Goal: Task Accomplishment & Management: Use online tool/utility

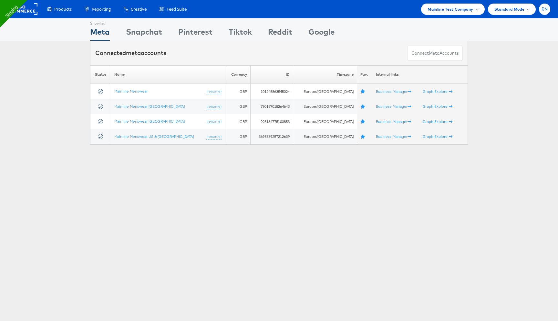
click at [543, 7] on span "RN" at bounding box center [545, 9] width 6 height 4
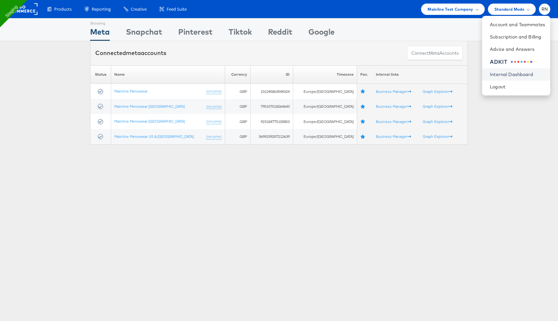
click at [507, 73] on link "Internal Dashboard" at bounding box center [517, 74] width 55 height 6
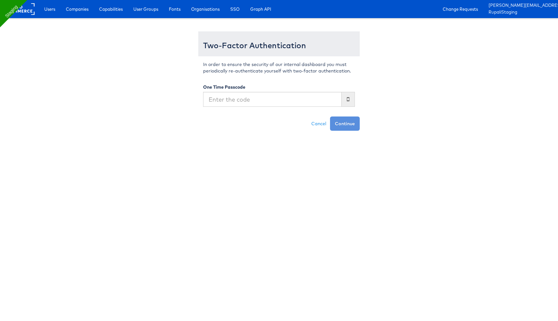
click at [244, 99] on input "text" at bounding box center [272, 99] width 139 height 15
type input "028434"
click at [330, 116] on button "Continue" at bounding box center [345, 123] width 30 height 14
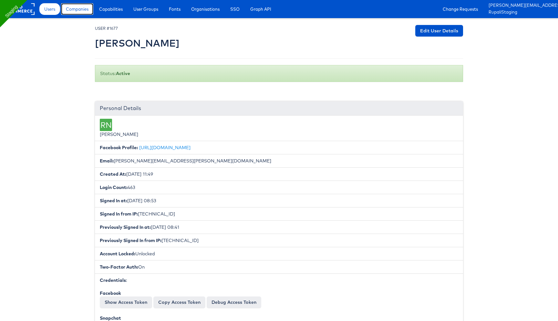
click at [87, 11] on span "Companies" at bounding box center [77, 9] width 23 height 6
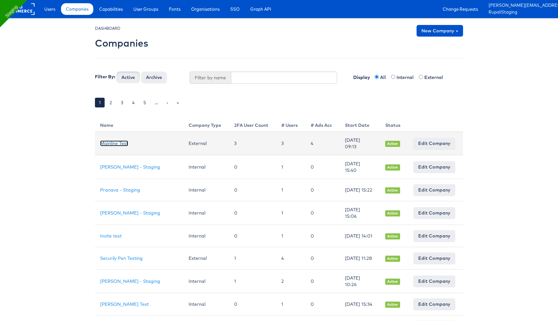
click at [114, 144] on link "Mainline Test" at bounding box center [114, 143] width 28 height 6
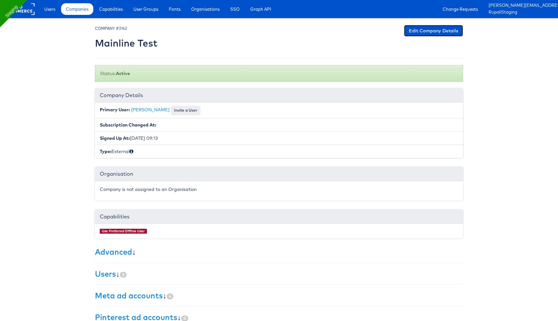
click at [419, 26] on link "Edit Company Details" at bounding box center [433, 31] width 59 height 12
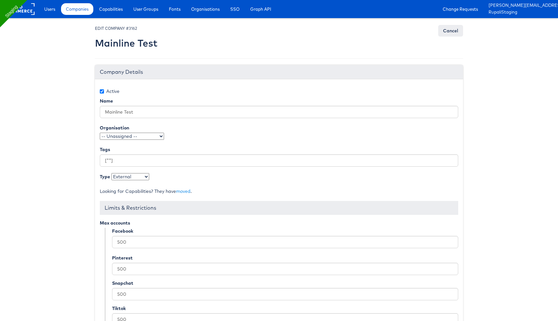
scroll to position [58, 0]
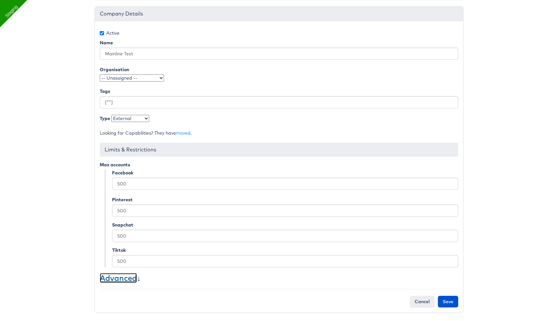
click at [125, 281] on link "Advanced" at bounding box center [118, 278] width 37 height 10
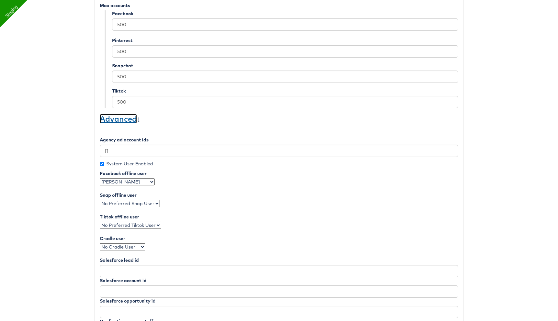
scroll to position [279, 0]
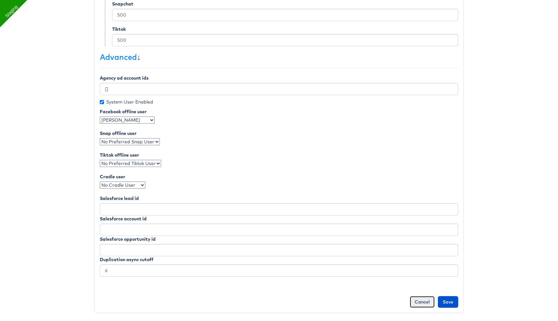
click at [418, 300] on link "Cancel" at bounding box center [422, 302] width 25 height 12
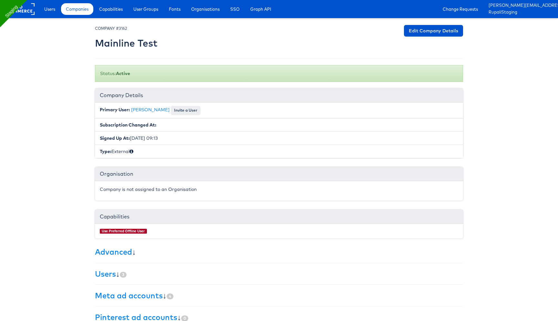
scroll to position [57, 0]
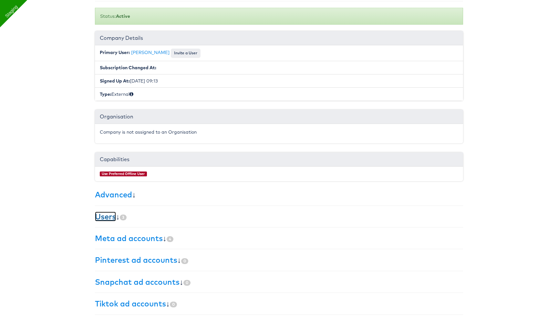
click at [102, 217] on link "Users" at bounding box center [105, 216] width 21 height 10
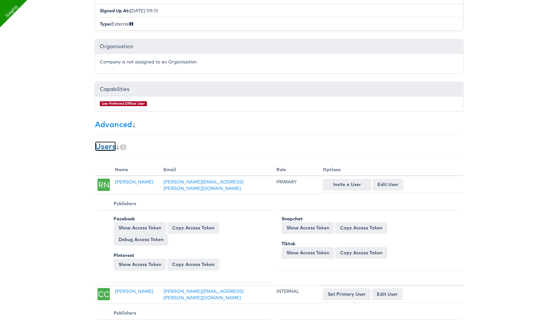
scroll to position [0, 0]
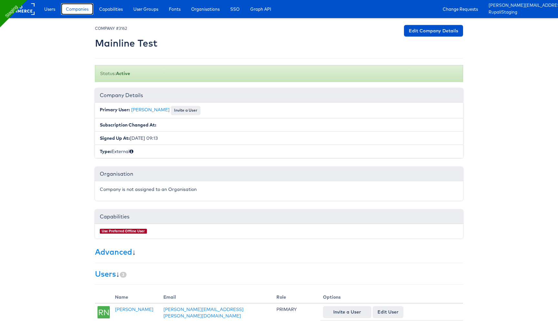
click at [81, 8] on span "Companies" at bounding box center [77, 9] width 23 height 6
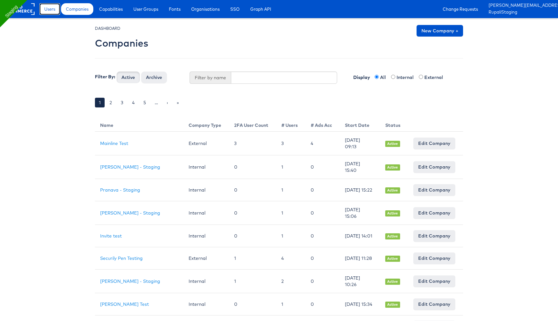
click at [53, 7] on span "Users" at bounding box center [49, 9] width 11 height 6
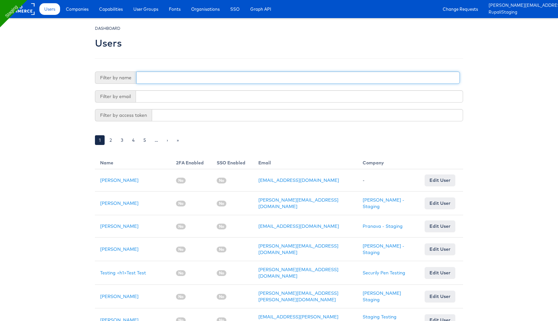
click at [153, 80] on input "text" at bounding box center [298, 77] width 324 height 12
type input "[PERSON_NAME]"
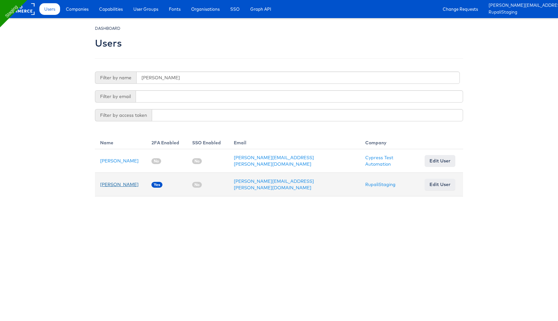
click at [118, 183] on link "[PERSON_NAME]" at bounding box center [119, 184] width 38 height 6
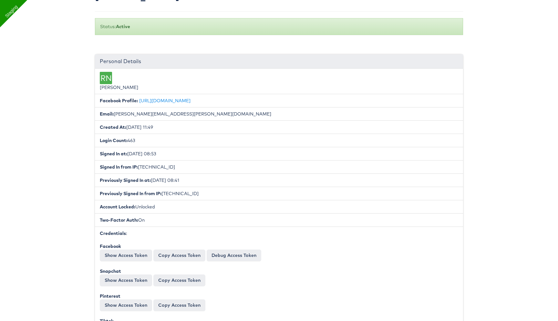
scroll to position [82, 0]
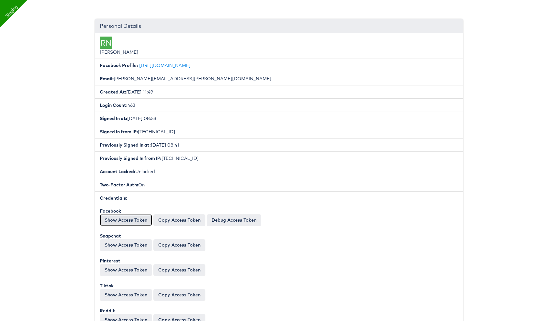
click at [140, 221] on button "Show Access Token" at bounding box center [126, 220] width 52 height 12
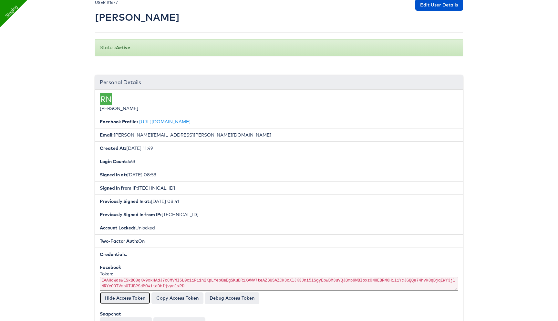
scroll to position [6, 0]
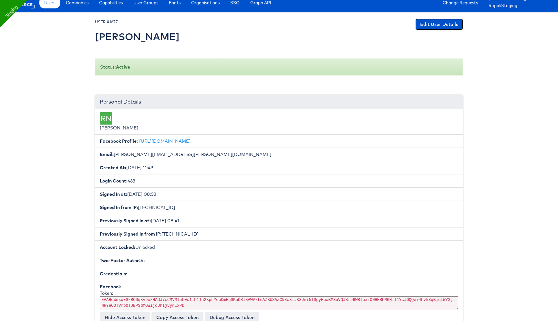
click at [427, 27] on link "Edit User Details" at bounding box center [440, 24] width 48 height 12
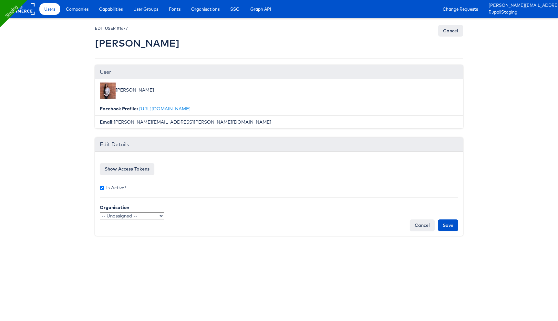
click at [138, 161] on form "Facebook access token EAAHdWdsWESkBO0qKv9xkHAdJ7cCMVMI5L0c1iP11h2KpLYebOmEgSKuD…" at bounding box center [279, 193] width 359 height 74
click at [136, 168] on button "Show Access Tokens" at bounding box center [127, 169] width 55 height 12
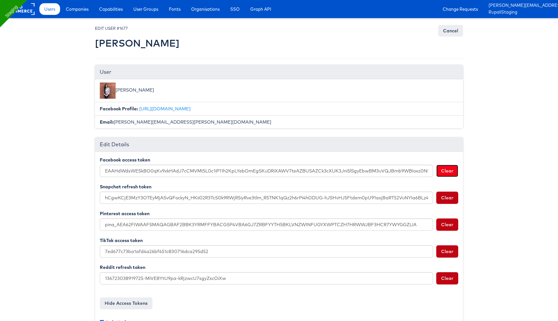
click at [445, 168] on button "Clear" at bounding box center [448, 170] width 22 height 12
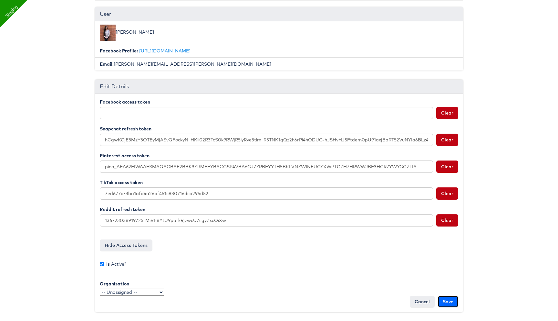
click at [445, 303] on input "Save" at bounding box center [448, 301] width 20 height 12
type input "Saving..."
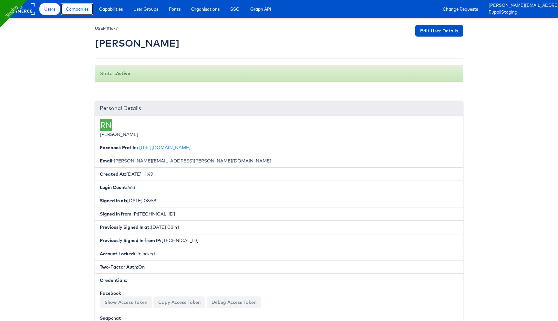
click at [65, 7] on link "Companies" at bounding box center [77, 9] width 32 height 12
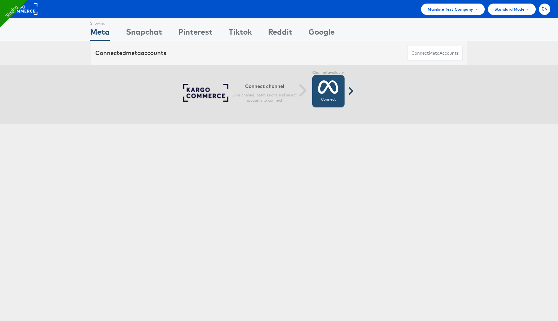
click at [325, 86] on icon at bounding box center [328, 87] width 20 height 16
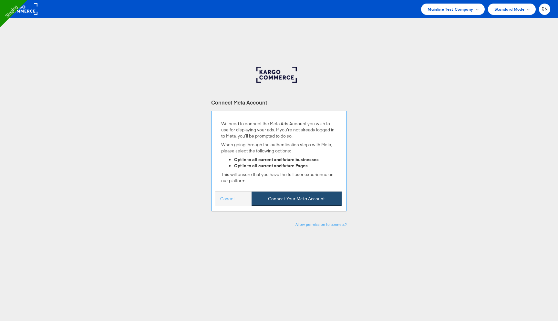
click at [283, 197] on button "Connect Your Meta Account" at bounding box center [297, 198] width 90 height 15
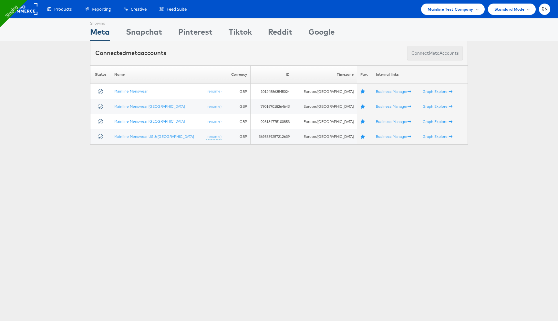
click at [438, 49] on button "Connect meta Accounts" at bounding box center [435, 53] width 56 height 15
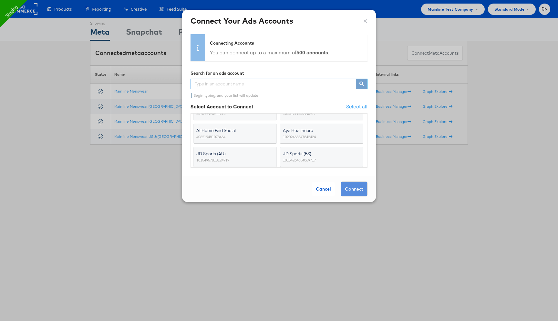
scroll to position [15, 0]
click at [237, 82] on input "text" at bounding box center [274, 84] width 166 height 10
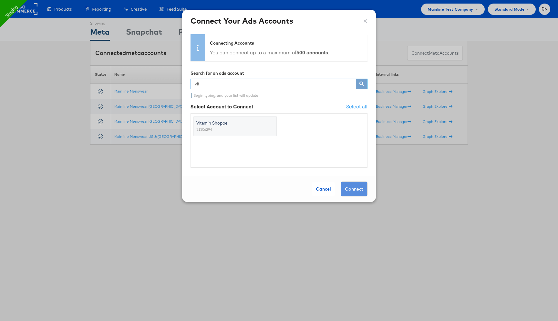
type input "vita"
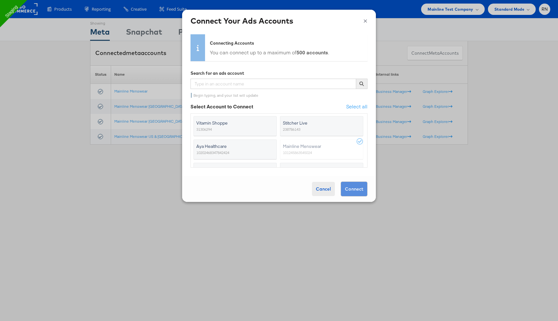
click at [321, 190] on div "Cancel" at bounding box center [323, 189] width 23 height 14
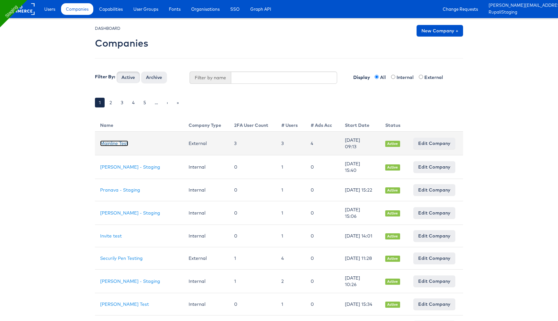
click at [114, 145] on link "Mainline Test" at bounding box center [114, 143] width 28 height 6
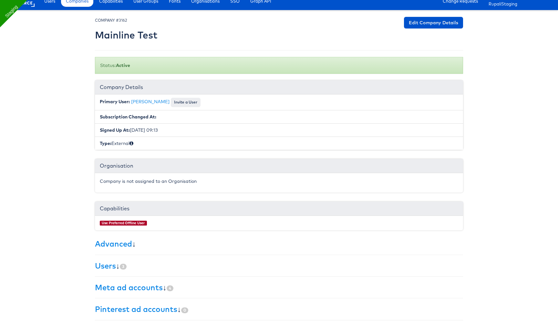
scroll to position [14, 0]
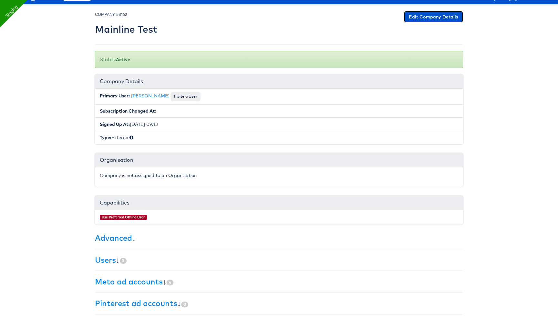
click at [429, 18] on link "Edit Company Details" at bounding box center [433, 17] width 59 height 12
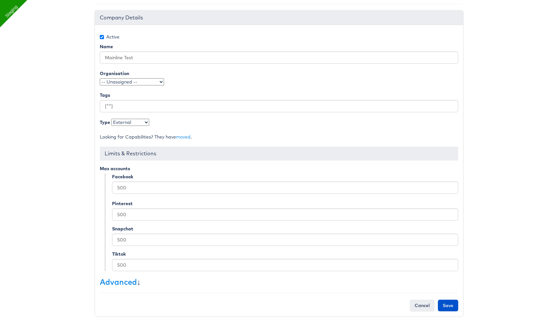
scroll to position [58, 0]
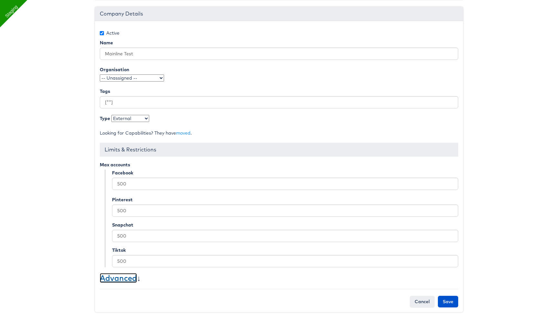
click at [112, 276] on link "Advanced" at bounding box center [118, 278] width 37 height 10
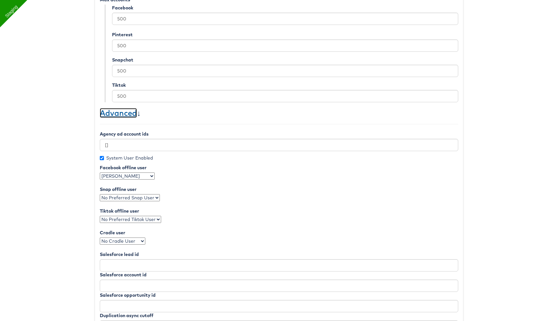
scroll to position [279, 0]
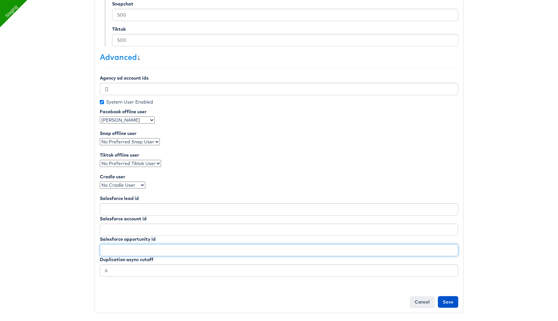
click at [138, 244] on input "text" at bounding box center [279, 250] width 359 height 12
click at [417, 304] on link "Cancel" at bounding box center [422, 302] width 25 height 12
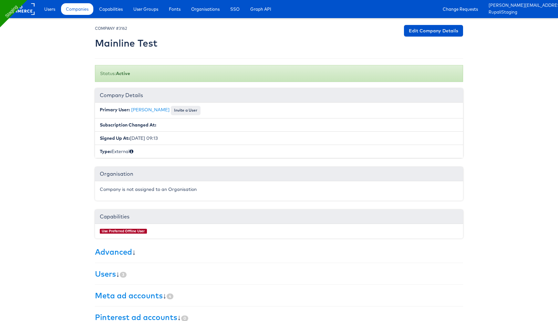
scroll to position [57, 0]
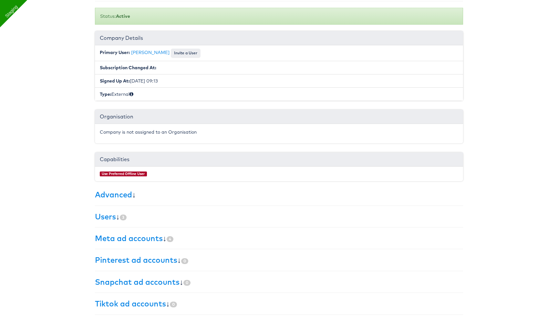
click at [119, 188] on div "× Set primary user The current primary user will be reverted back to their orig…" at bounding box center [279, 141] width 368 height 347
click at [119, 196] on link "Advanced" at bounding box center [113, 194] width 37 height 10
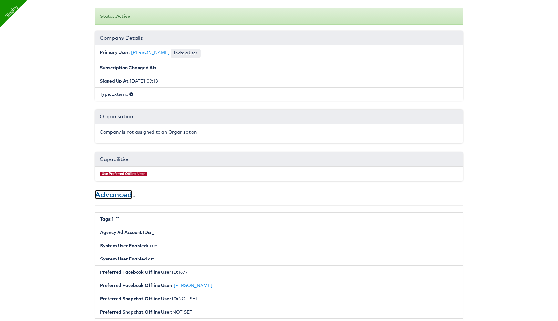
click at [119, 196] on link "Advanced" at bounding box center [113, 194] width 37 height 10
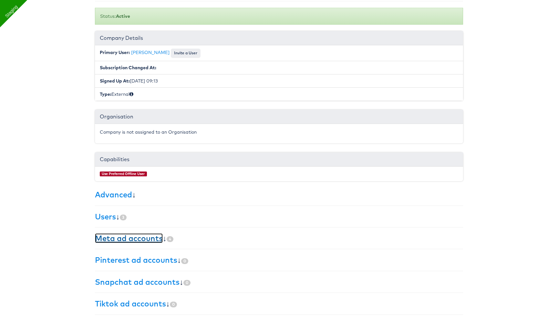
click at [130, 238] on link "Meta ad accounts" at bounding box center [129, 238] width 68 height 10
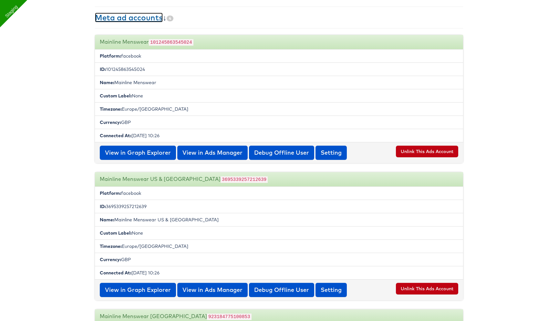
scroll to position [276, 0]
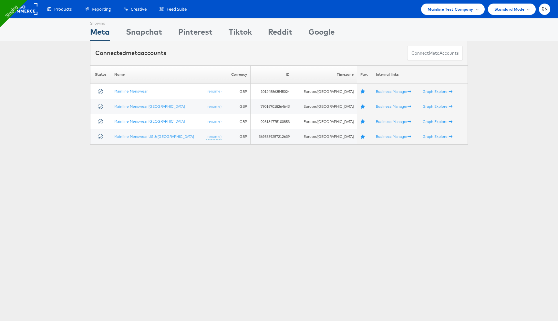
click at [447, 1] on div "Products Product Catalogs Enhance Your Product Catalog, Map Them to Publishers,…" at bounding box center [279, 9] width 558 height 18
click at [445, 8] on span "Mainline Test Company" at bounding box center [451, 9] width 46 height 7
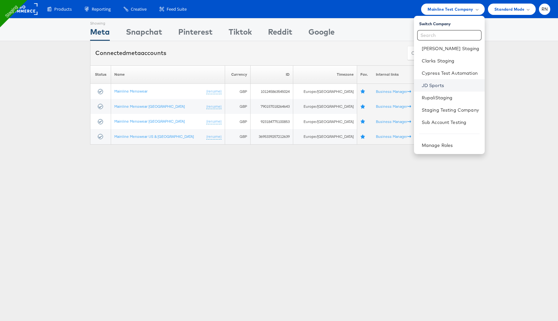
click at [430, 87] on link "JD Sports" at bounding box center [451, 85] width 58 height 6
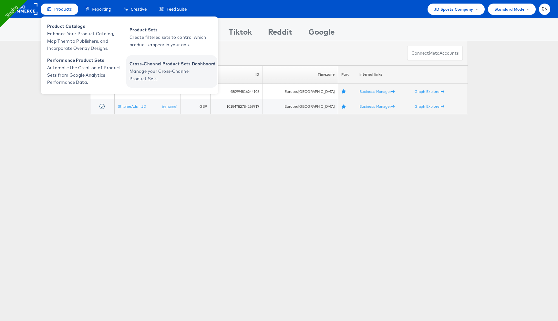
click at [158, 70] on span "Manage your Cross-Channel Product Sets." at bounding box center [169, 75] width 78 height 15
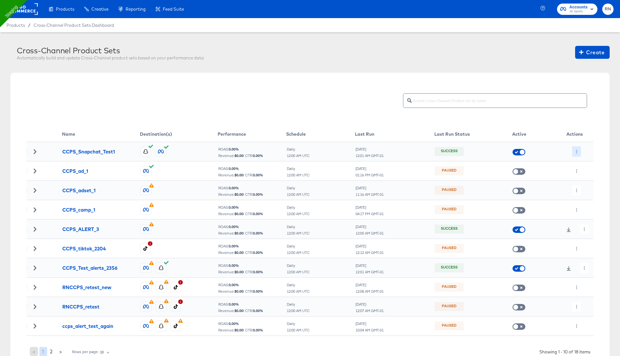
click at [577, 152] on icon "button" at bounding box center [577, 152] width 4 height 4
click at [584, 163] on li "Edit" at bounding box center [590, 164] width 35 height 11
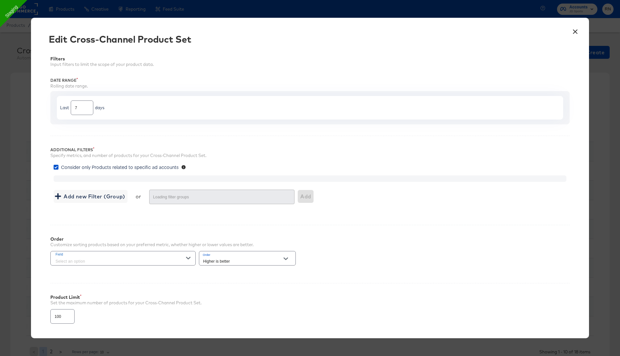
type input "3999"
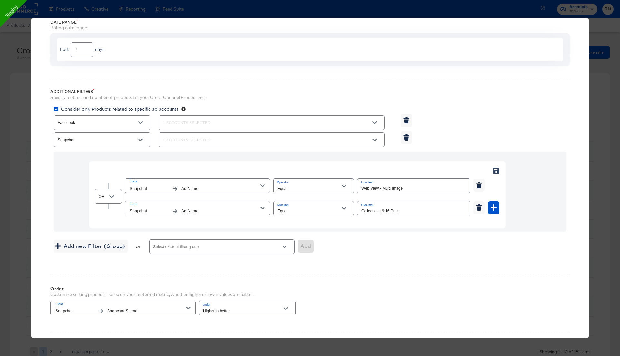
scroll to position [151, 0]
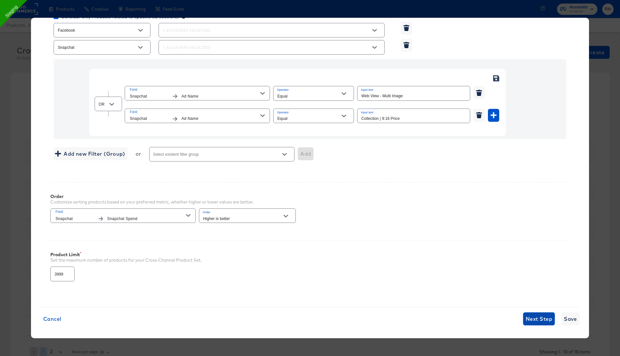
click at [540, 318] on span "Next Step" at bounding box center [539, 318] width 26 height 9
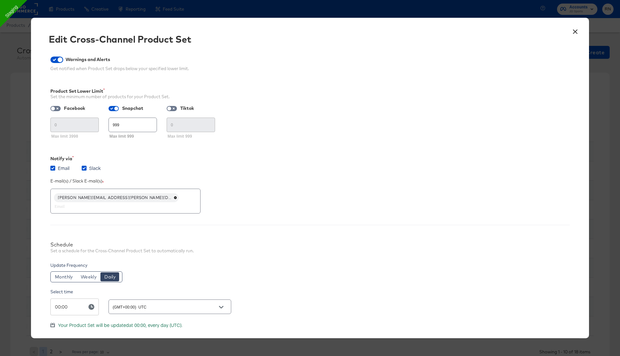
scroll to position [33, 0]
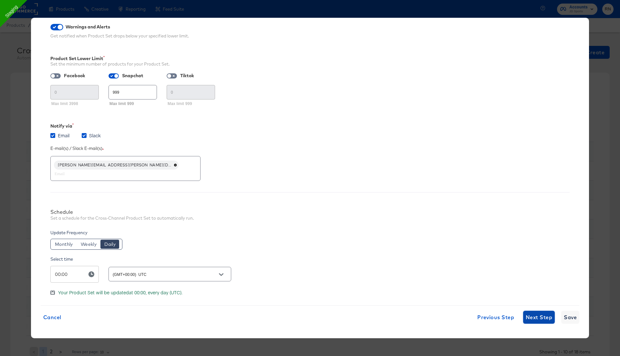
click at [544, 314] on span "Next Step" at bounding box center [539, 317] width 26 height 9
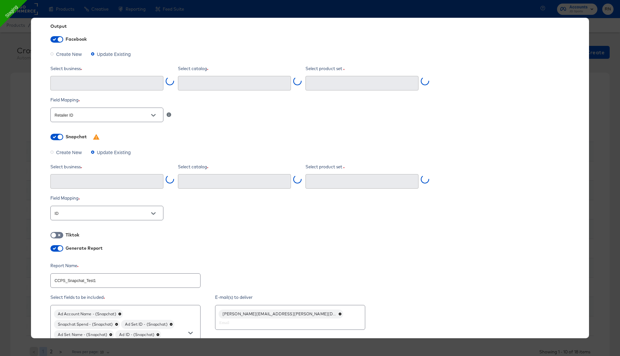
type input "Ghost Business StitcherAds (257579378080319)"
type input "CCPS_Snapchat_Test1 (062bdb24-b938-42b5-95ae-23a053a9a790)"
type input "StitcherAds (acae78e9-35c1-4a4f-9008-226a2b31ce5d)"
type input "RN JD AU_Test Snap (32008457-a098-4ed9-84c5-44ea4f386983)"
type input "CCPS_Snapchat_Test1 (1257446098862608)"
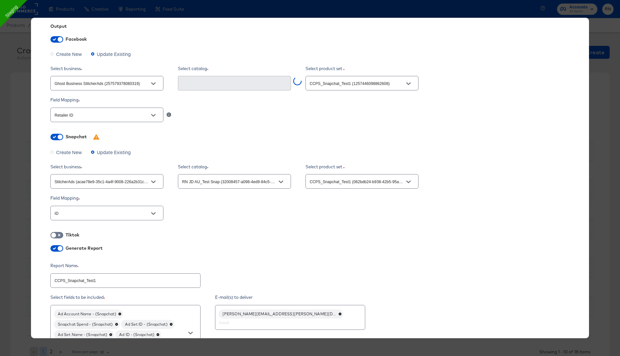
scroll to position [0, 0]
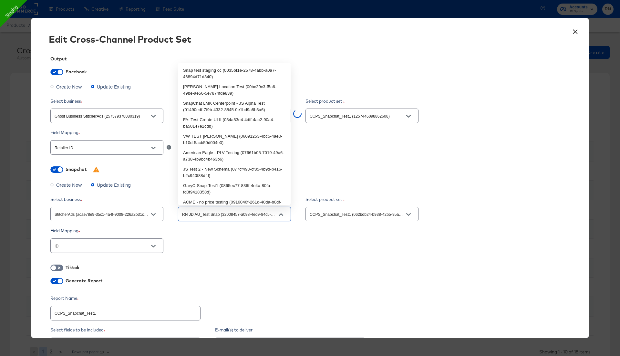
click at [263, 214] on input "RN JD AU_Test Snap (32008457-a098-4ed9-84c5-44ea4f386983)" at bounding box center [229, 214] width 97 height 7
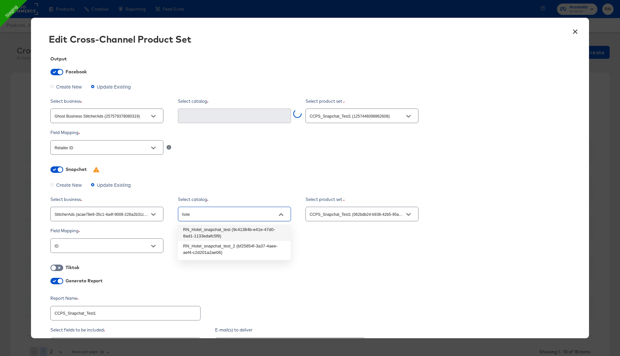
click at [252, 231] on li "RN_Hotel_snapchat_test (9c41384b-e41e-47d0-8ad1-1133edafc5f9)" at bounding box center [234, 233] width 113 height 16
type input "RN_Hotel_snapchat_test (9c41384b-e41e-47d0-8ad1-1133edafc5f9)"
type textarea "x"
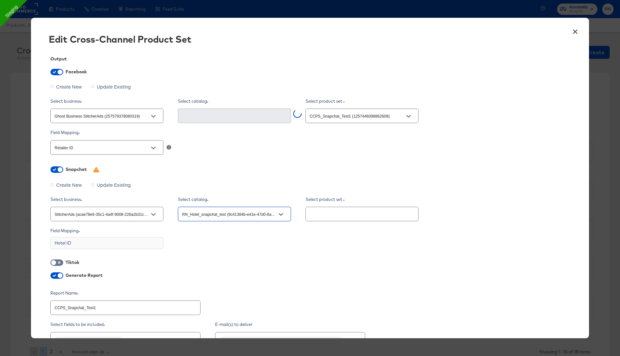
type input "RN_Hotel_snapchat_test (9c41384b-e41e-47d0-8ad1-1133edafc5f9)"
type textarea "x"
type input "Rn Jd Au Test Fb Staging #stitcherads #product-catalog #keep (1345107290101776)"
type textarea "x"
click at [575, 28] on button "×" at bounding box center [576, 30] width 12 height 12
